Goal: Information Seeking & Learning: Understand process/instructions

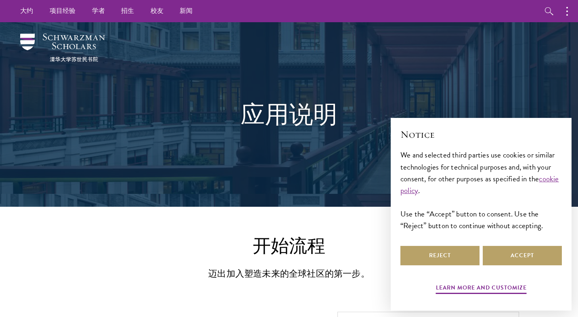
scroll to position [134, 0]
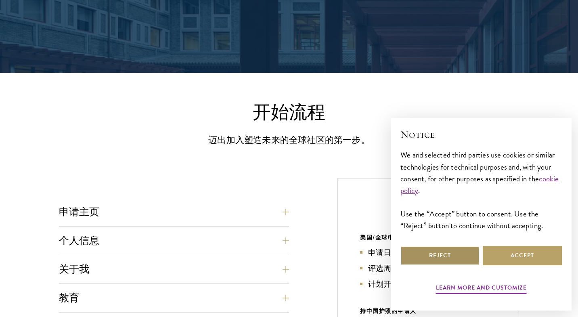
click at [409, 251] on button "Reject" at bounding box center [439, 255] width 79 height 19
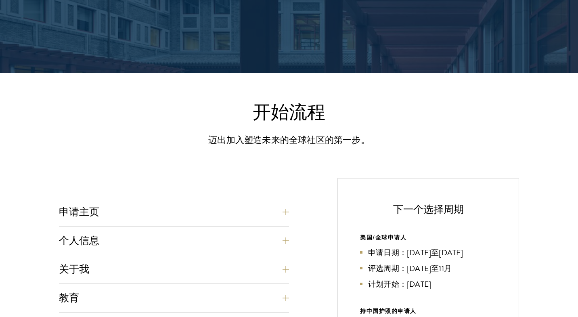
scroll to position [188, 0]
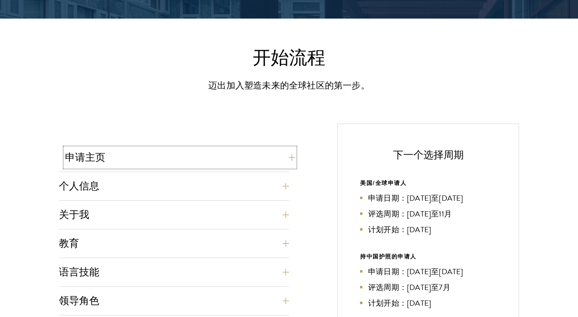
click at [226, 164] on button "申请主页" at bounding box center [180, 157] width 230 height 19
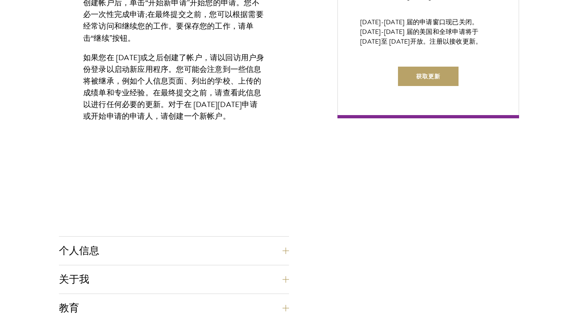
scroll to position [603, 0]
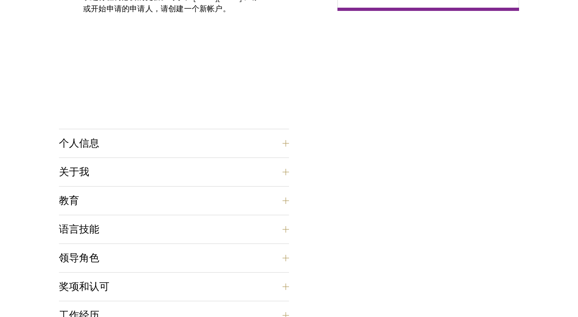
click at [230, 130] on div "申请主页 在线申请表必须以英文填写。所有要求必须以电子方式提交;我们不接受通过电子邮件或邮件发送的材料。 首先，创建一个帐户以启动新应用程序。创建帐户时提供的…" at bounding box center [174, 146] width 230 height 826
click at [229, 135] on button "个人信息" at bounding box center [180, 143] width 230 height 19
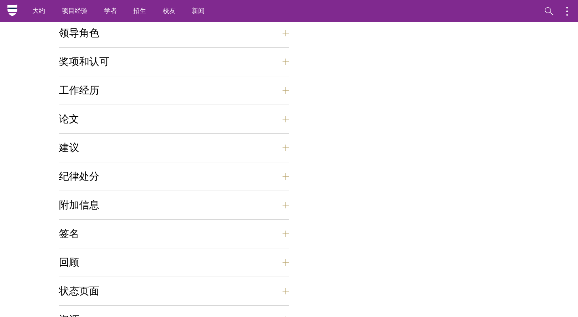
scroll to position [627, 0]
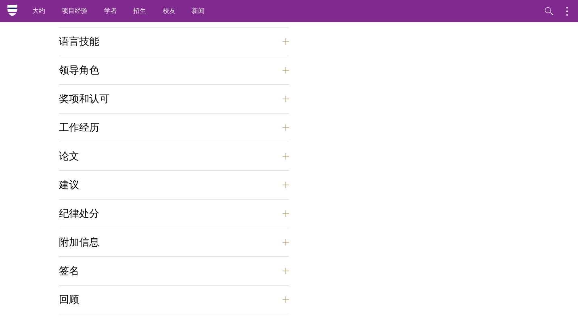
click at [201, 110] on div "奖项和认可 本部分是一个展示最多五个奖项、奖学金、认可或出版物的机会，这些奖项、奖学金、认可或出版物在您所展示的领导轨迹中具有杰出意义。对于每个条目，请[PE…" at bounding box center [174, 101] width 230 height 24
click at [202, 102] on button "奖项和认可" at bounding box center [180, 98] width 230 height 19
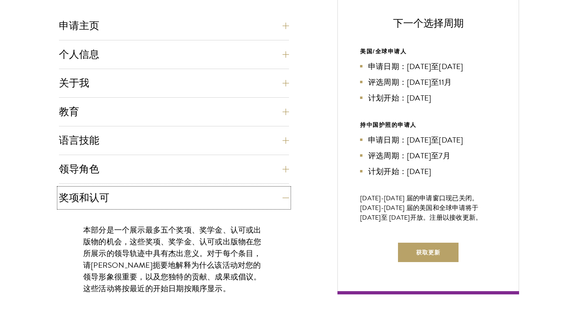
scroll to position [587, 0]
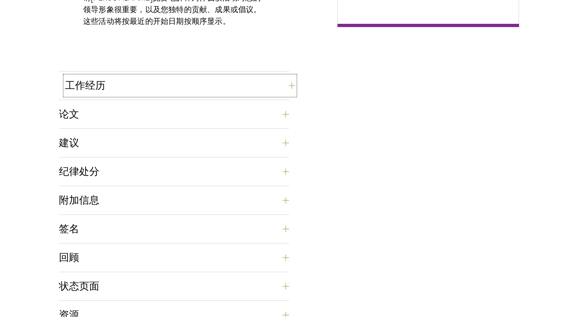
click at [259, 89] on button "工作经历" at bounding box center [180, 85] width 230 height 19
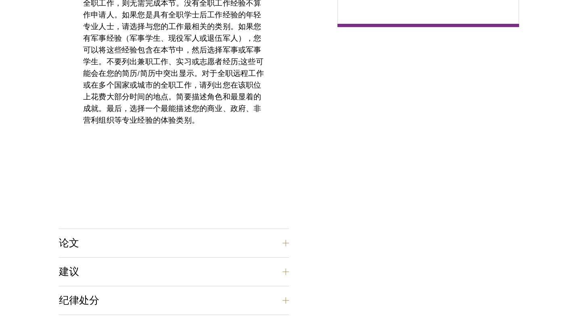
click at [259, 89] on p "列出最多两份全职工作经验。如果您是学生并且没有全职工作，则无需完成本节。没有全职工作经验不算作申请人。如果您是具有全职学士后工作经验的年轻专业人士，请选择与您…" at bounding box center [174, 55] width 182 height 141
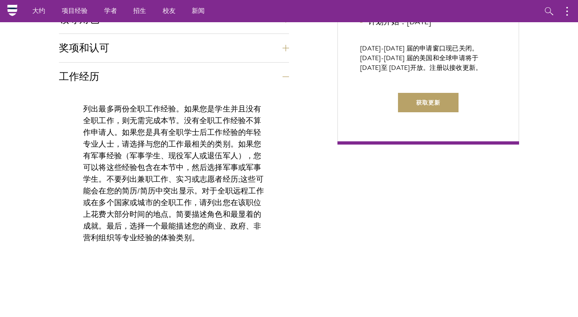
scroll to position [451, 0]
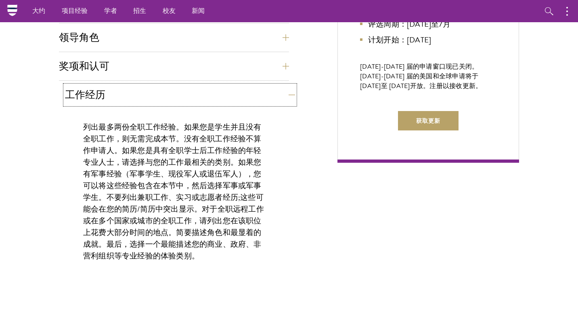
click at [160, 99] on button "工作经历" at bounding box center [180, 94] width 230 height 19
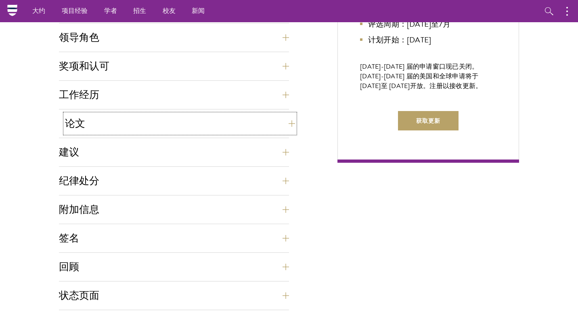
click at [133, 122] on button "论文" at bounding box center [180, 123] width 230 height 19
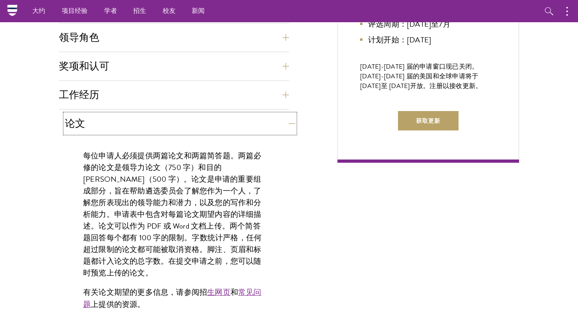
click at [132, 122] on button "论文" at bounding box center [180, 123] width 230 height 19
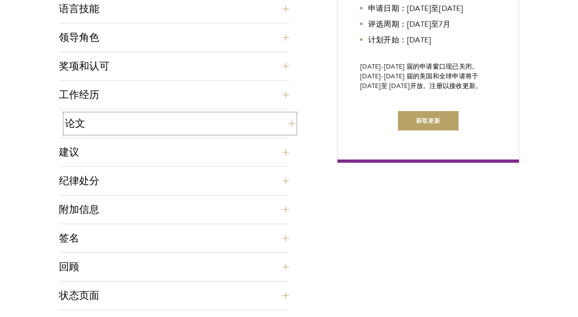
scroll to position [483, 0]
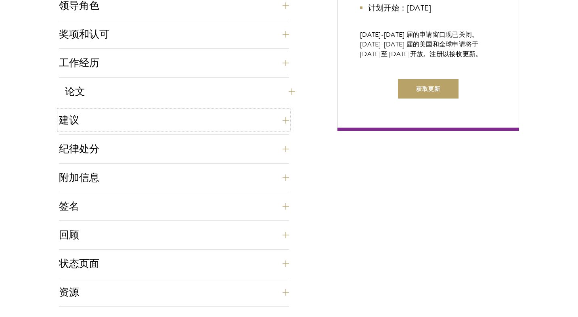
click at [132, 122] on button "建议" at bounding box center [174, 120] width 230 height 19
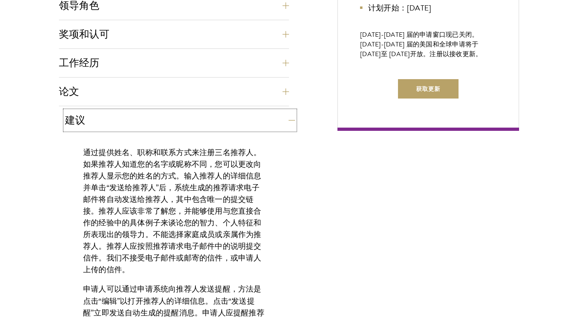
click at [132, 123] on button "建议" at bounding box center [180, 120] width 230 height 19
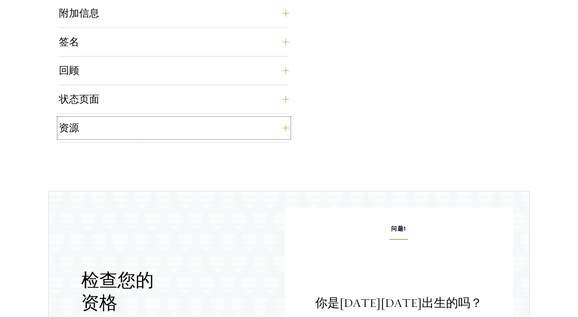
click at [132, 123] on button "资源" at bounding box center [174, 127] width 230 height 19
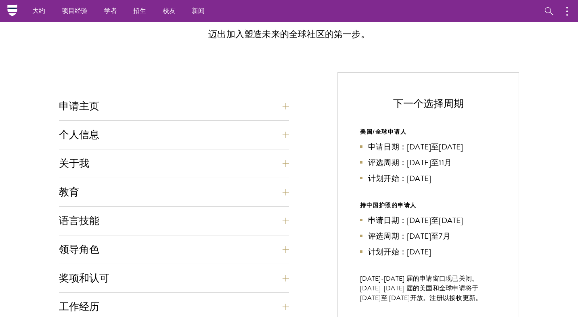
scroll to position [0, 0]
